Goal: Task Accomplishment & Management: Complete application form

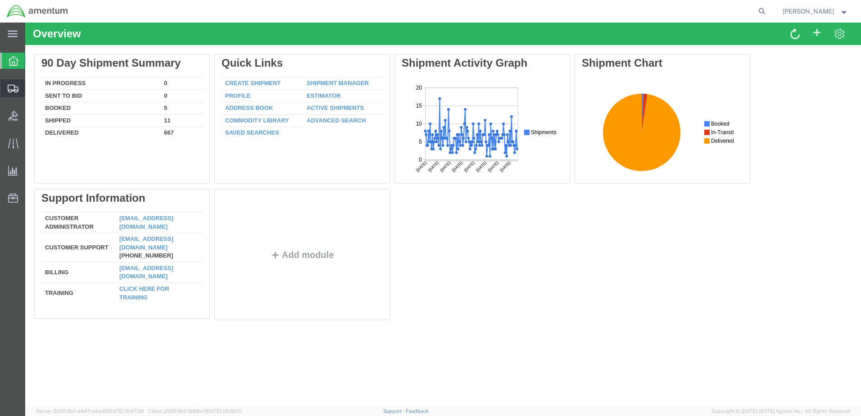
click at [0, 0] on span "Create Shipment" at bounding box center [0, 0] width 0 height 0
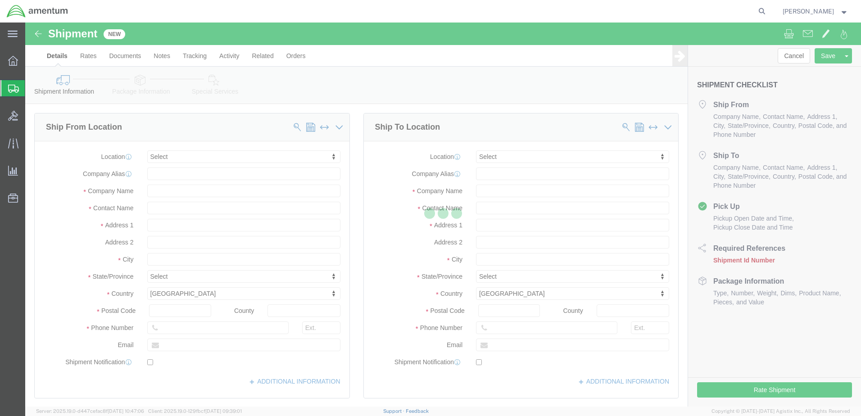
select select
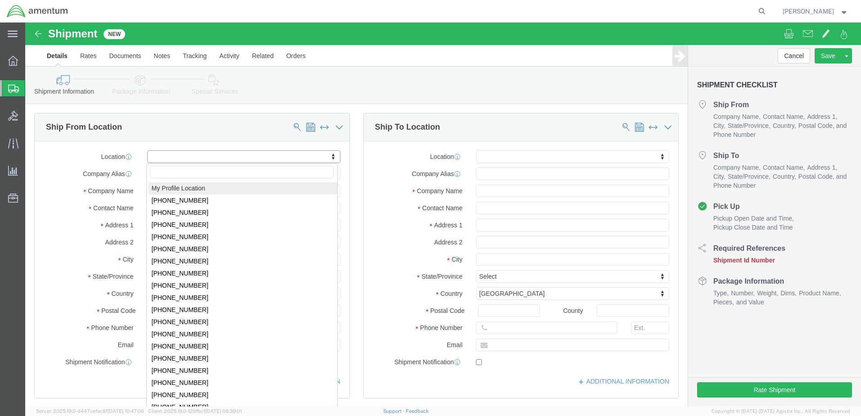
drag, startPoint x: 140, startPoint y: 165, endPoint x: 157, endPoint y: 166, distance: 16.2
select select "MYPROFILE"
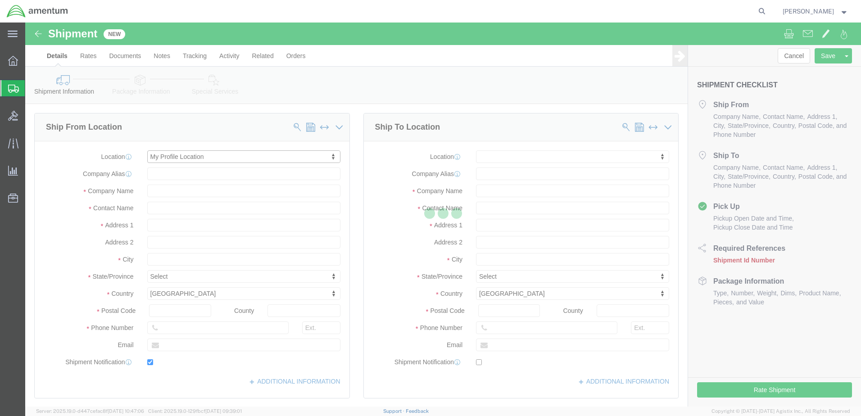
type input "Bldg 1480 [GEOGRAPHIC_DATA] [GEOGRAPHIC_DATA]"
type input "92135-7013"
type input "[PHONE_NUMBER]"
type input "3017"
type input "[PERSON_NAME][EMAIL_ADDRESS][PERSON_NAME][DOMAIN_NAME]"
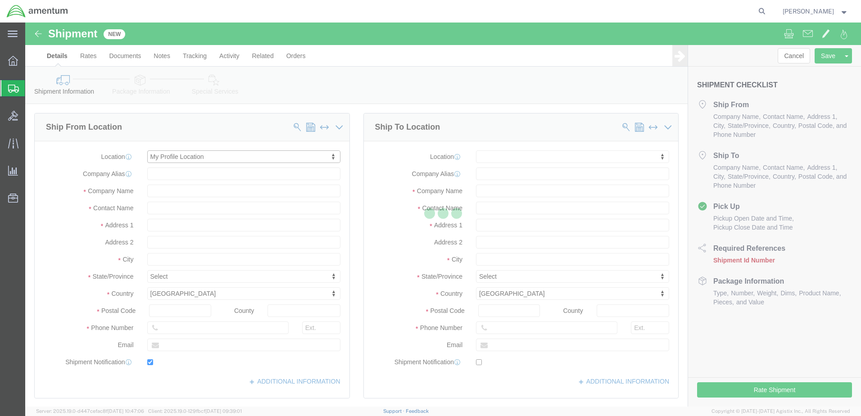
checkbox input "true"
type input "Amentum Services, Inc."
type input "[PERSON_NAME]"
type input "[GEOGRAPHIC_DATA]"
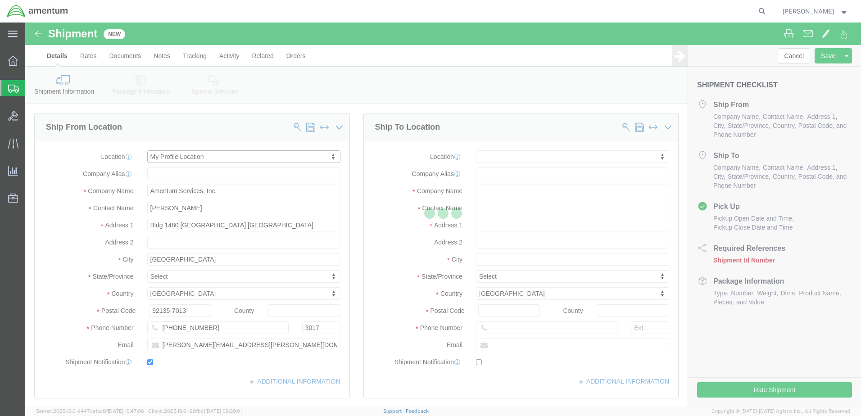
select select "CA"
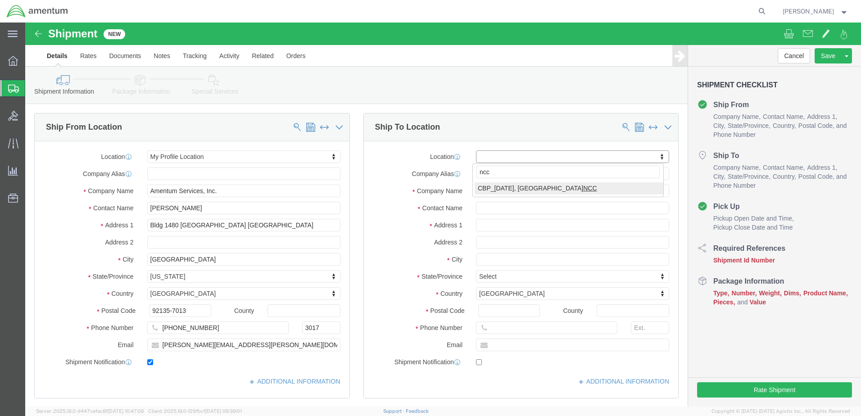
type input "ncc"
select select "69291"
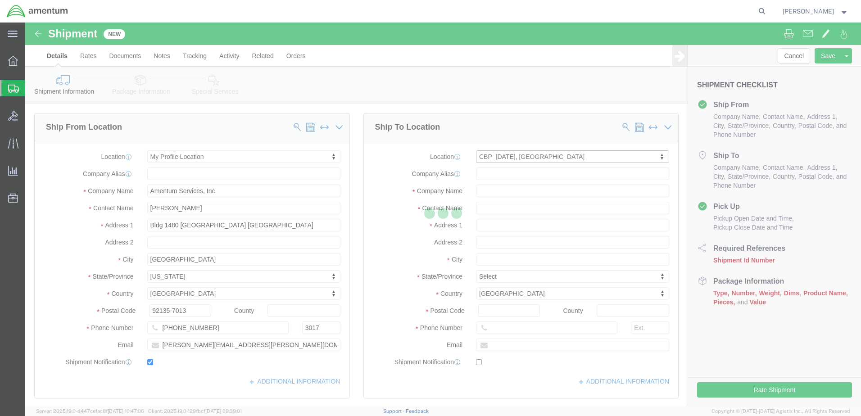
type input "NASOC [DATE]"
type input "[STREET_ADDRESS] NAS"
type input "78419"
type input "Amentum Services, Inc"
type input "[DATE]"
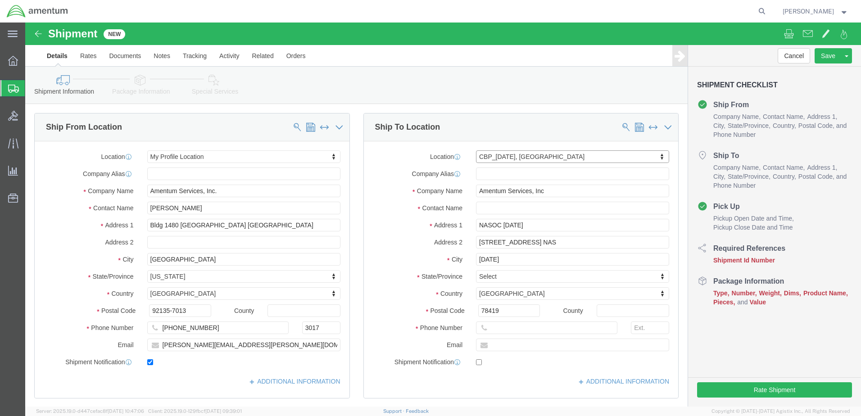
select select "[GEOGRAPHIC_DATA]"
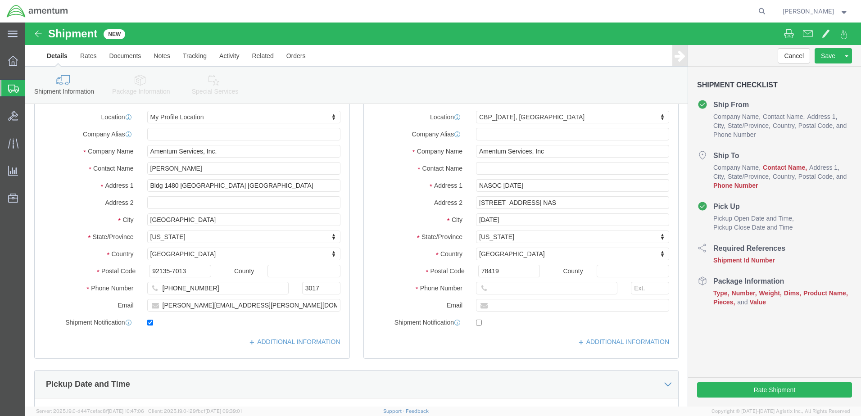
scroll to position [30, 0]
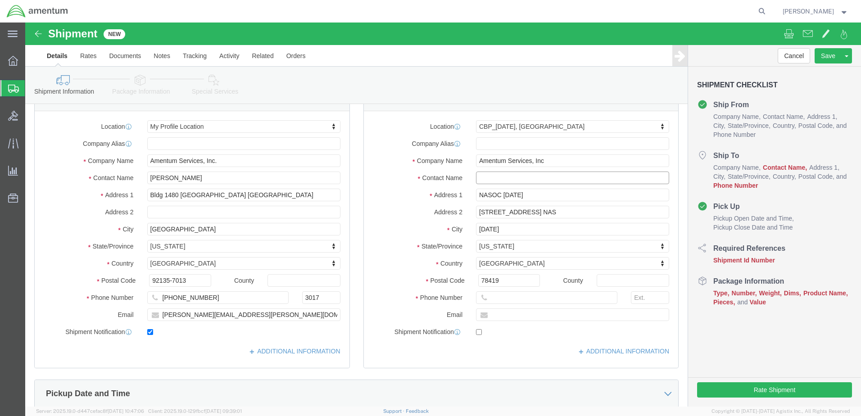
paste input "[PERSON_NAME]"
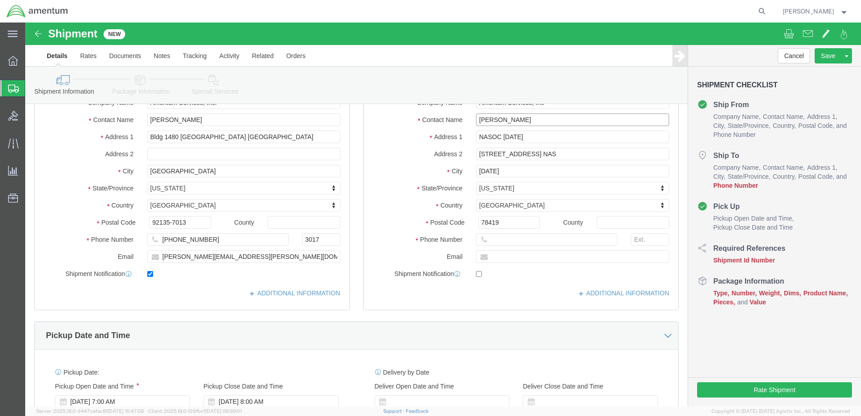
scroll to position [90, 0]
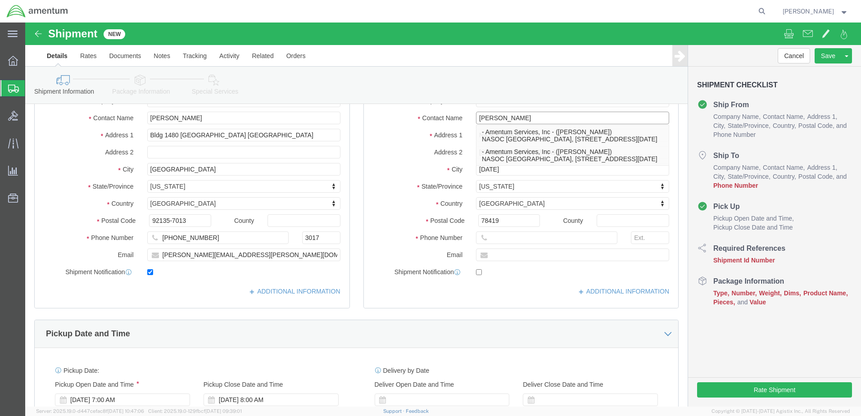
type input "[PERSON_NAME]"
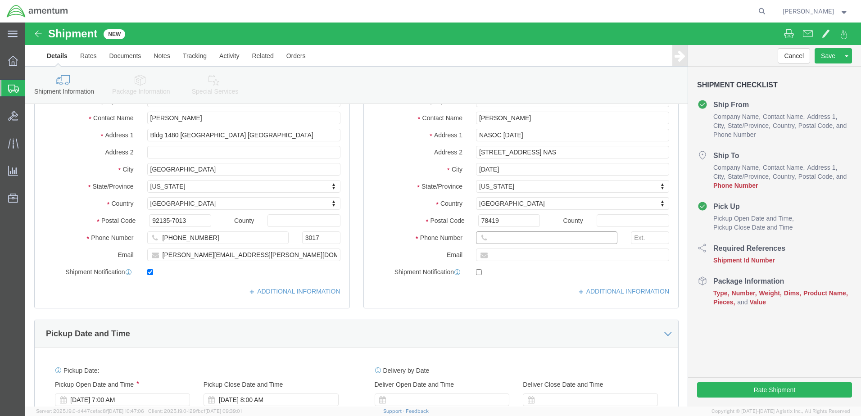
paste input "619) 227-6938"
click input "619) 227-6938"
type input "[PHONE_NUMBER]"
click input "text"
paste input "[PERSON_NAME][EMAIL_ADDRESS][PERSON_NAME][DOMAIN_NAME]"
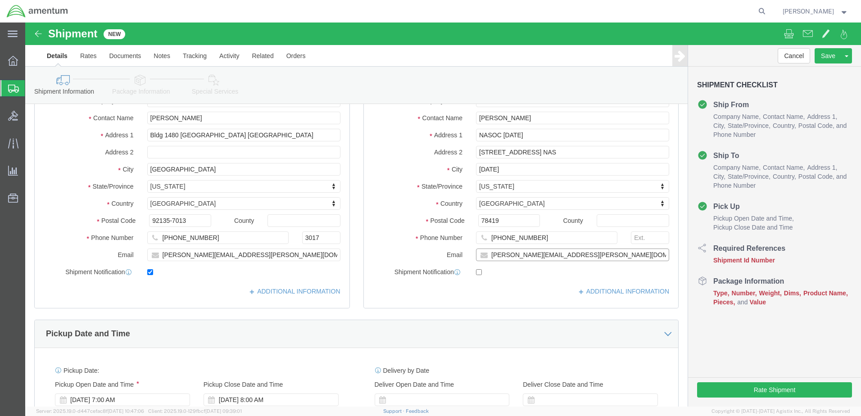
type input "[PERSON_NAME][EMAIL_ADDRESS][PERSON_NAME][DOMAIN_NAME]"
checkbox input "true"
click div "Location [GEOGRAPHIC_DATA][DATE] My Profile Location [PHONE_NUMBER] [PHONE_NUMB…"
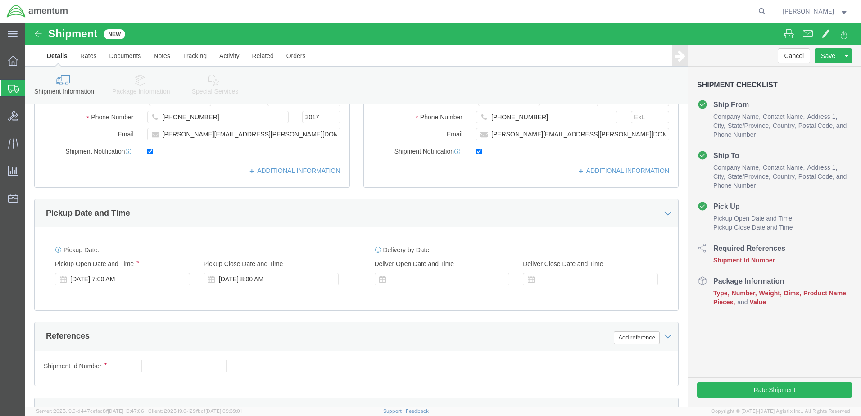
scroll to position [240, 0]
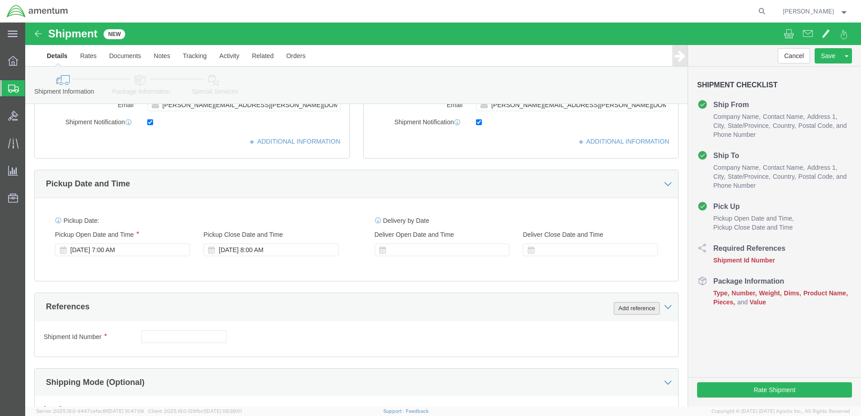
click button "Add reference"
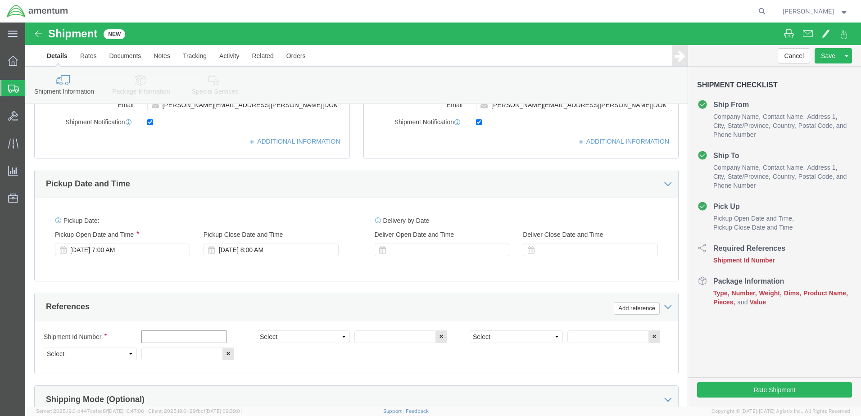
click input "text"
type input "09182025"
click select "Select Account Type Activity ID Airline Appointment Number ASN Batch Request # …"
select select "DEPT"
click select "Select Account Type Activity ID Airline Appointment Number ASN Batch Request # …"
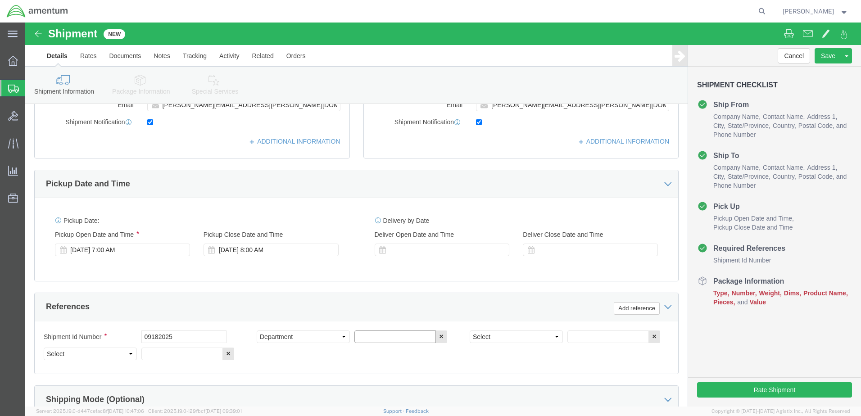
click input "text"
type input "CBP"
click select "Select Account Type Activity ID Airline Appointment Number ASN Batch Request # …"
select select "PROJNUM"
click select "Select Account Type Activity ID Airline Appointment Number ASN Batch Request # …"
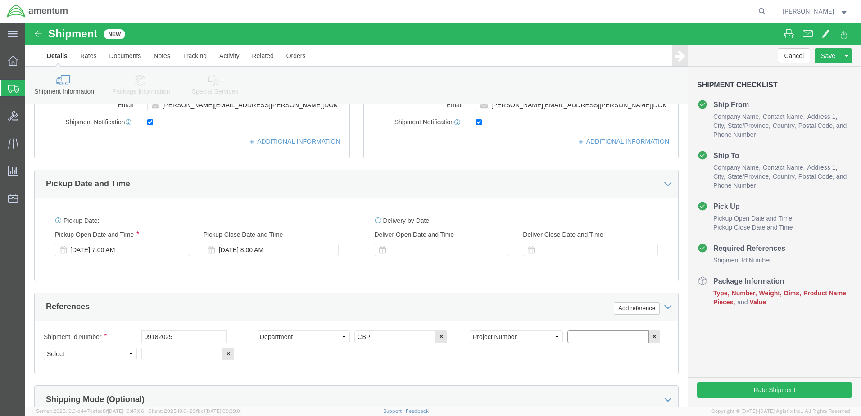
paste input "AME-2025-IP01-FO013-2219-NAMC-Z000"
type input "AME-2025-IP01-FO013-2219-NAMC-Z000"
click select "Select Account Type Activity ID Airline Appointment Number ASN Batch Request # …"
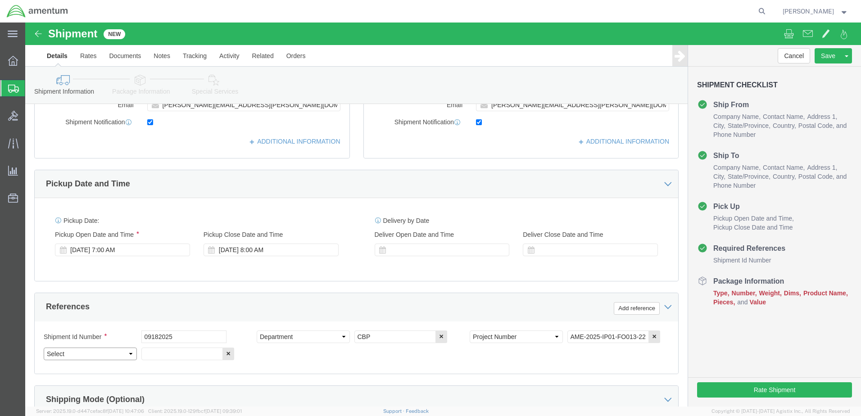
select select "CUSTREF"
click select "Select Account Type Activity ID Airline Appointment Number ASN Batch Request # …"
click input "text"
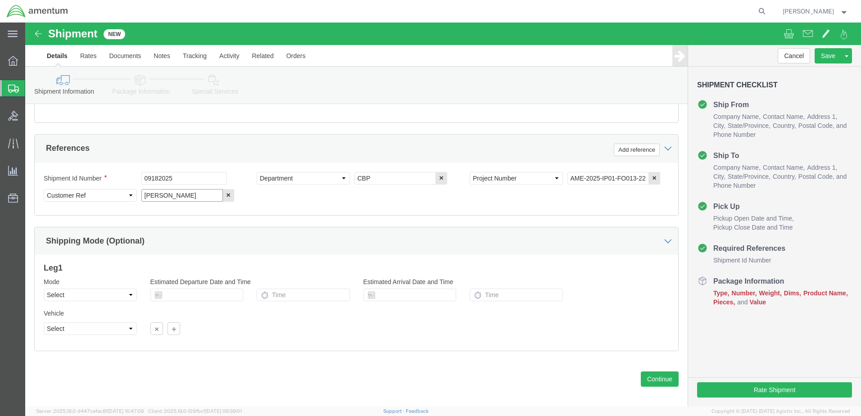
scroll to position [406, 0]
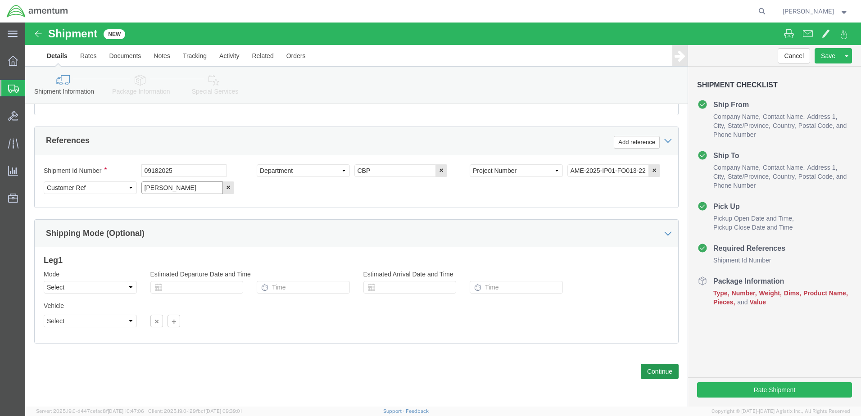
type input "[PERSON_NAME]"
click button "Continue"
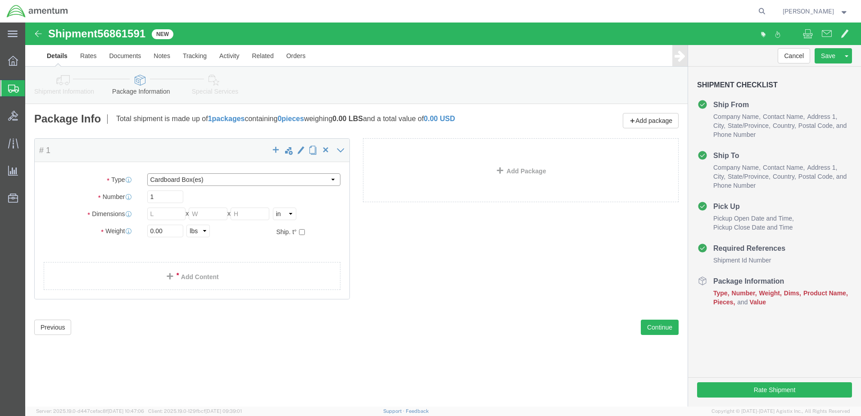
click select "Select BCK Boxes Bale(s) Basket(s) Bolt(s) Bottle(s) Buckets Bulk Bundle(s) Can…"
select select "PSNS"
click select "Select BCK Boxes Bale(s) Basket(s) Bolt(s) Bottle(s) Buckets Bulk Bundle(s) Can…"
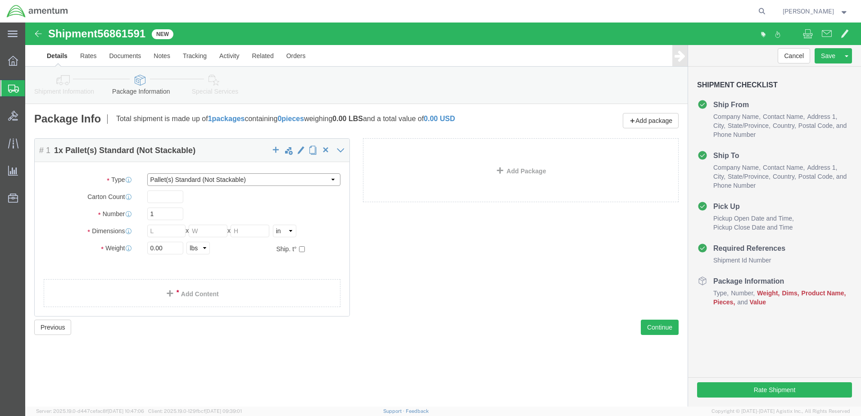
click select "Select BCK Boxes Bale(s) Basket(s) Bolt(s) Bottle(s) Buckets Bulk Bundle(s) Can…"
click input "text"
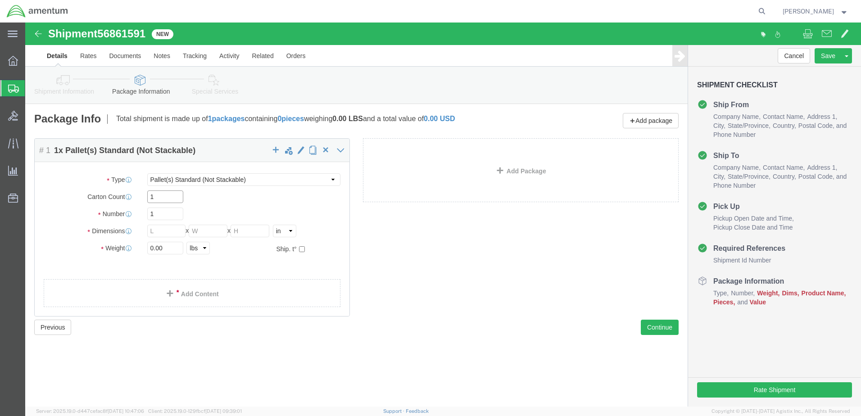
type input "1"
click input "1"
click input "text"
type input "48"
type input "40"
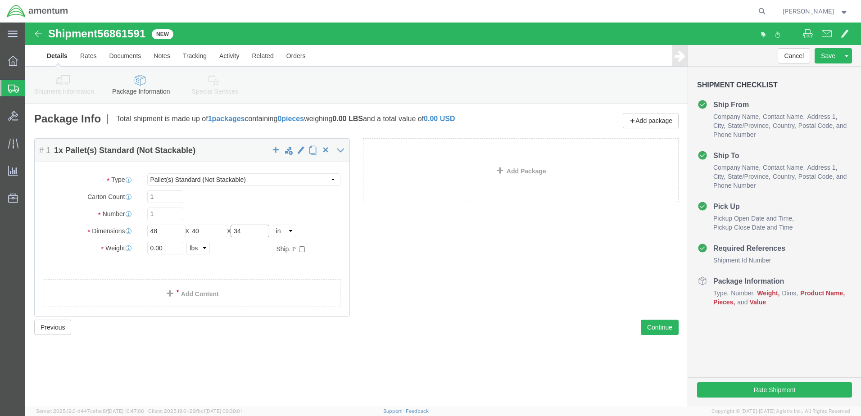
type input "34"
drag, startPoint x: 138, startPoint y: 228, endPoint x: 122, endPoint y: 225, distance: 15.5
click input "0.00"
type input "500.00"
click link "Add Content"
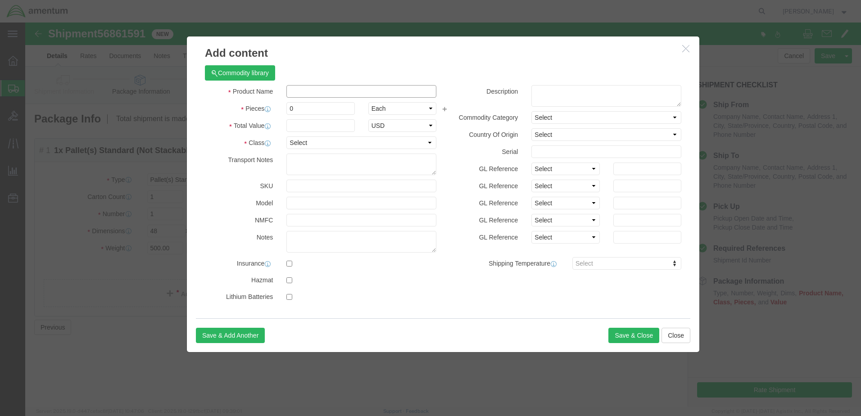
click input "text"
type input "AC Jack"
drag, startPoint x: 264, startPoint y: 87, endPoint x: 247, endPoint y: 88, distance: 17.1
click div "Pieces 0 Select Bag Barrels 100Board Feet Bottle Box Blister Pack Carats Can Ca…"
type input "2"
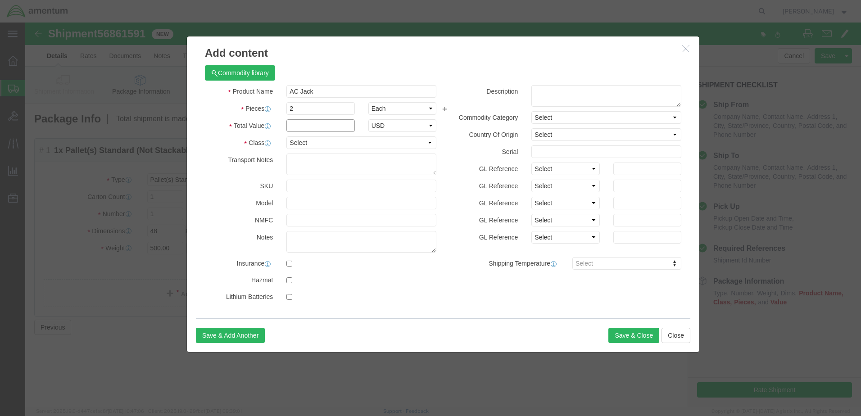
click input "text"
type input "8000.00"
click select "Select 50 55 60 65 70 85 92.5 100 125 175 250 300 400"
select select "70"
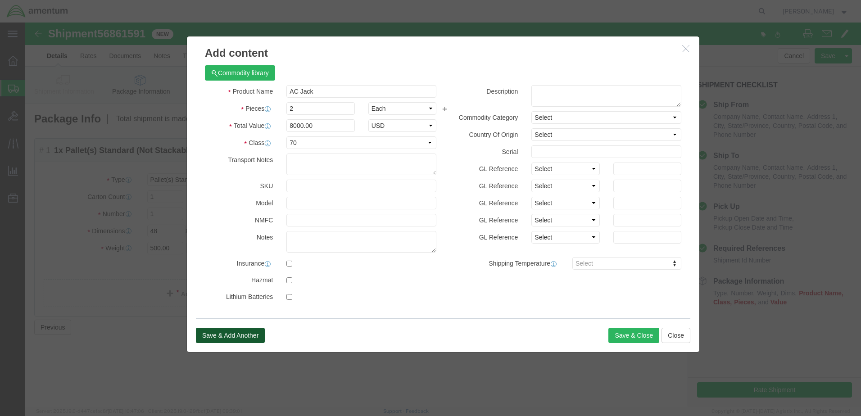
click button "Save & Add Another"
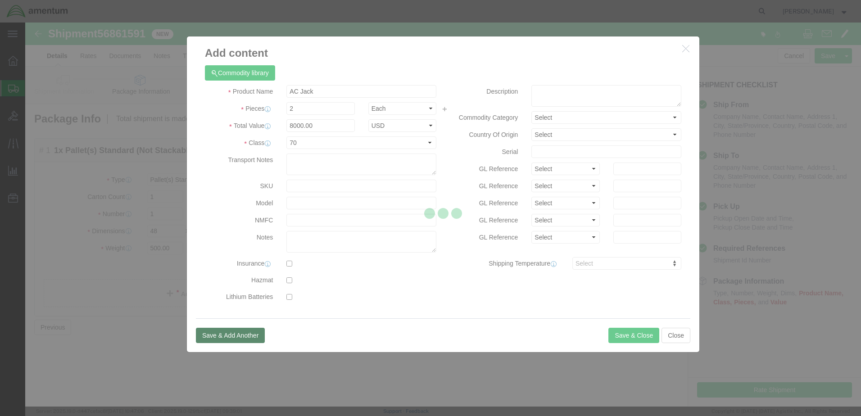
select select "EA"
select select
select select "USD"
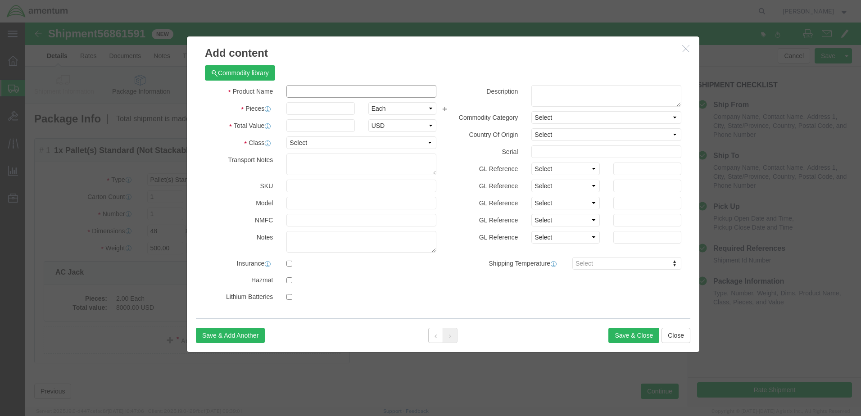
click input "text"
type input "AC Ramp"
click input "text"
type input "1"
click div "Commodity library"
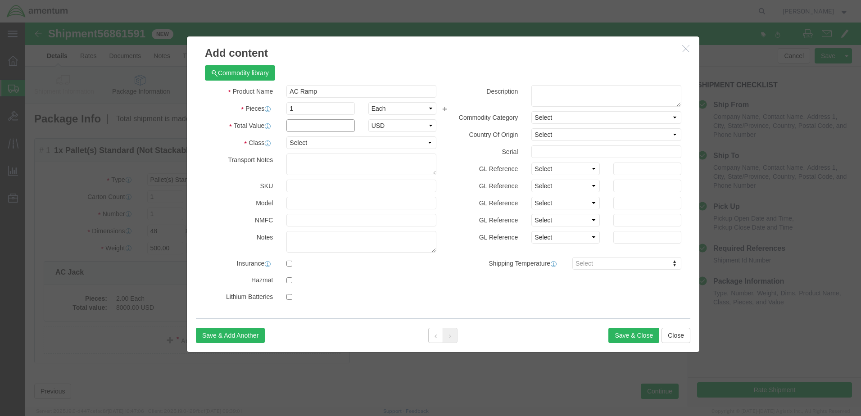
click input "text"
type input "500.00"
click select "Select 50 55 60 65 70 85 92.5 100 125 175 250 300 400"
select select "70"
click select "Select 50 55 60 65 70 85 92.5 100 125 175 250 300 400"
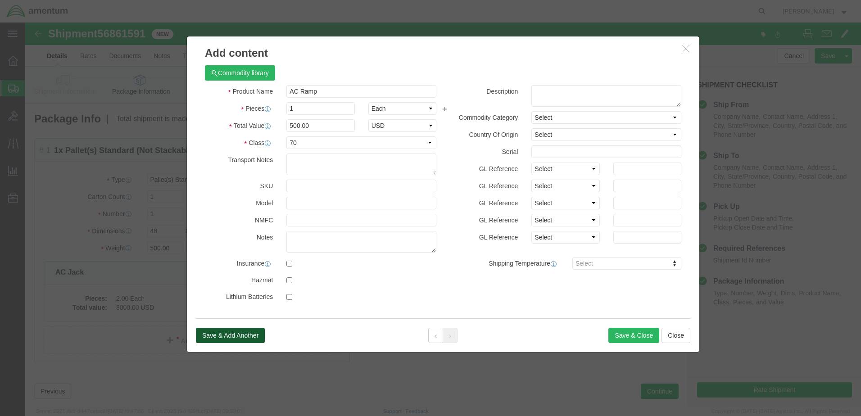
click button "Save & Add Another"
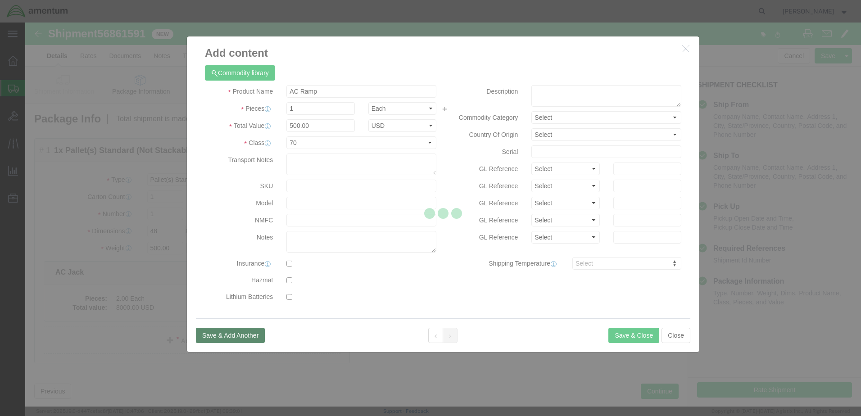
select select "EA"
select select
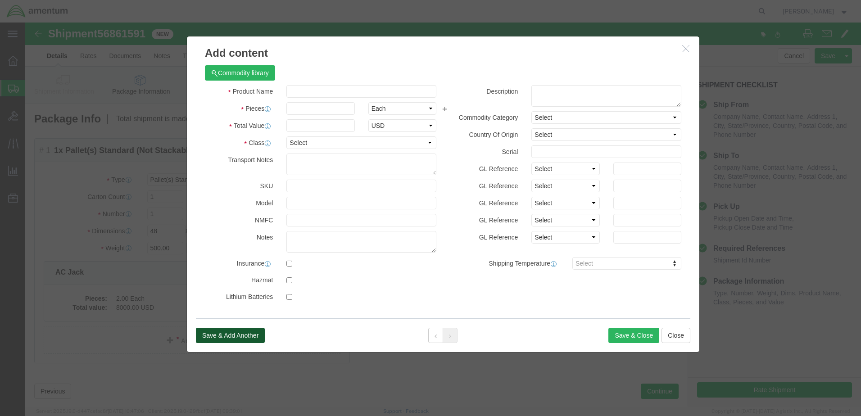
select select "USD"
drag, startPoint x: 318, startPoint y: 93, endPoint x: 293, endPoint y: 71, distance: 33.8
click input "text"
type input "Tail Stand"
click input "text"
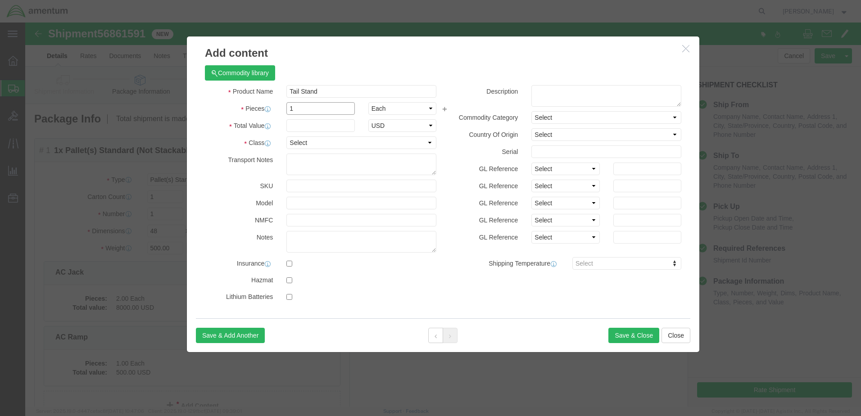
type input "1"
click div "Commodity library"
click input "text"
type input "500.00"
click select "Select 50 55 60 65 70 85 92.5 100 125 175 250 300 400"
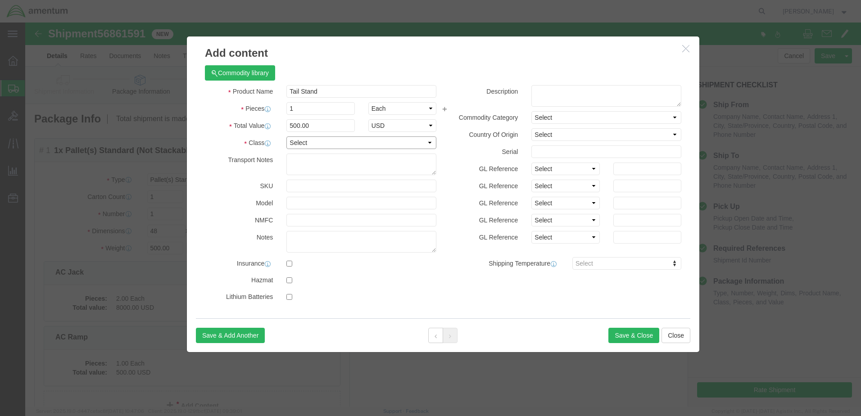
select select "70"
click select "Select 50 55 60 65 70 85 92.5 100 125 175 250 300 400"
click button "Save & Close"
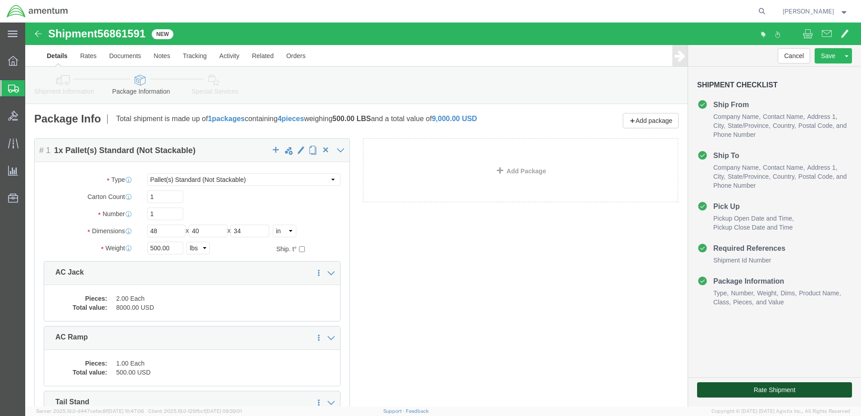
click button "Rate Shipment"
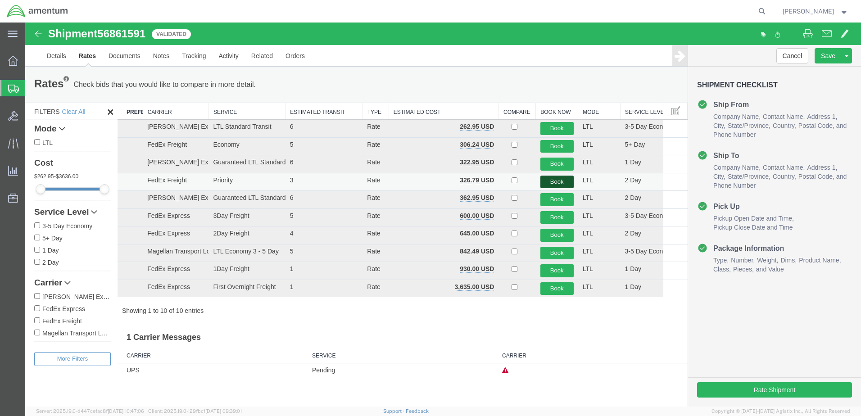
click at [559, 185] on button "Book" at bounding box center [556, 182] width 33 height 13
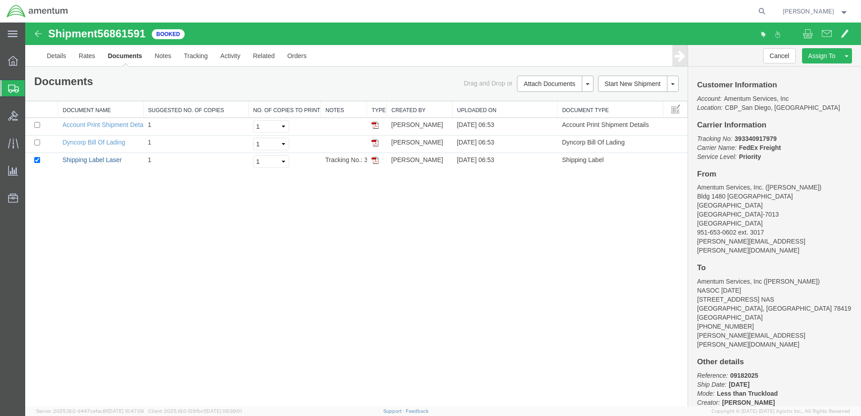
drag, startPoint x: 97, startPoint y: 160, endPoint x: 456, endPoint y: 206, distance: 361.2
click at [97, 160] on link "Shipping Label Laser" at bounding box center [92, 159] width 59 height 7
drag, startPoint x: 115, startPoint y: 143, endPoint x: 280, endPoint y: 149, distance: 165.3
click at [115, 143] on link "Dyncorp Bill Of Lading" at bounding box center [94, 142] width 63 height 7
